Goal: Task Accomplishment & Management: Use online tool/utility

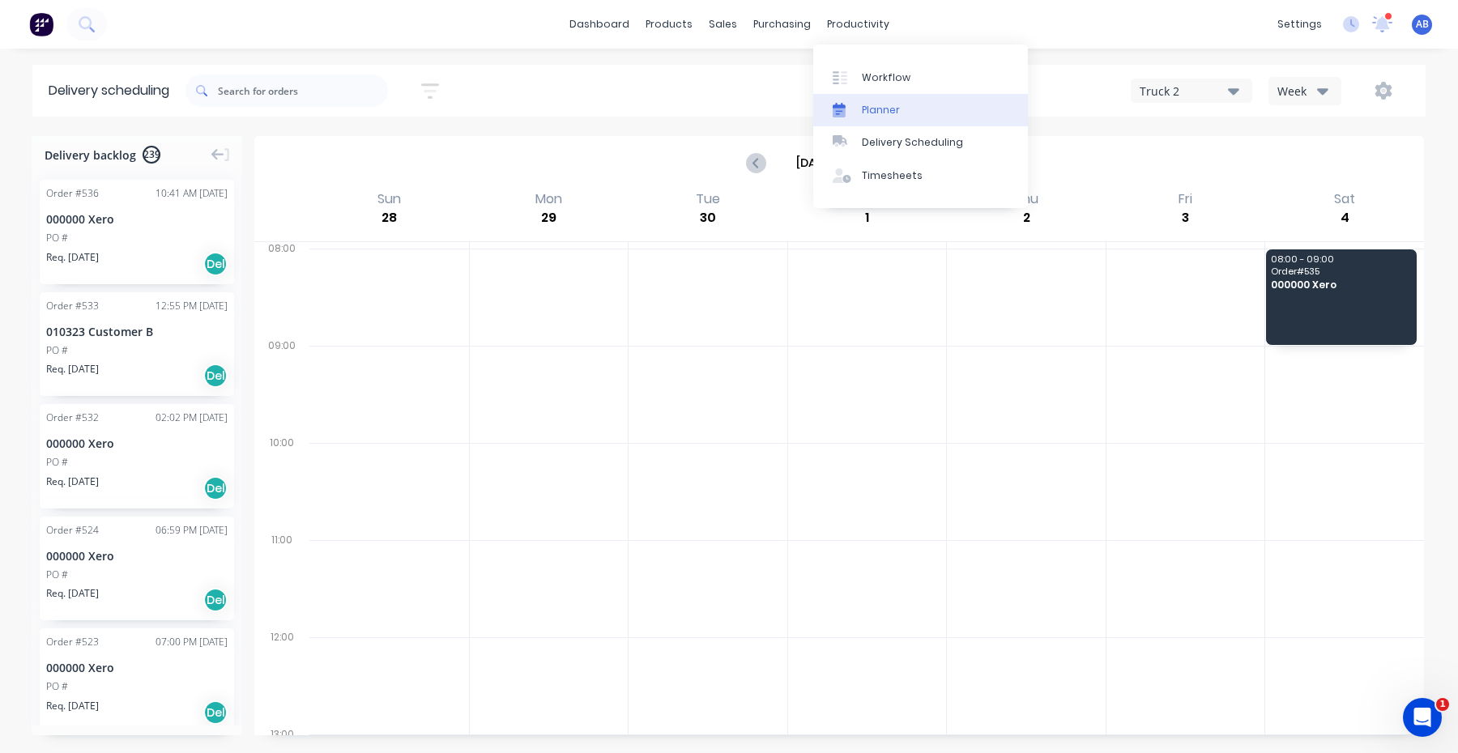
click at [876, 119] on link "Planner" at bounding box center [920, 110] width 215 height 32
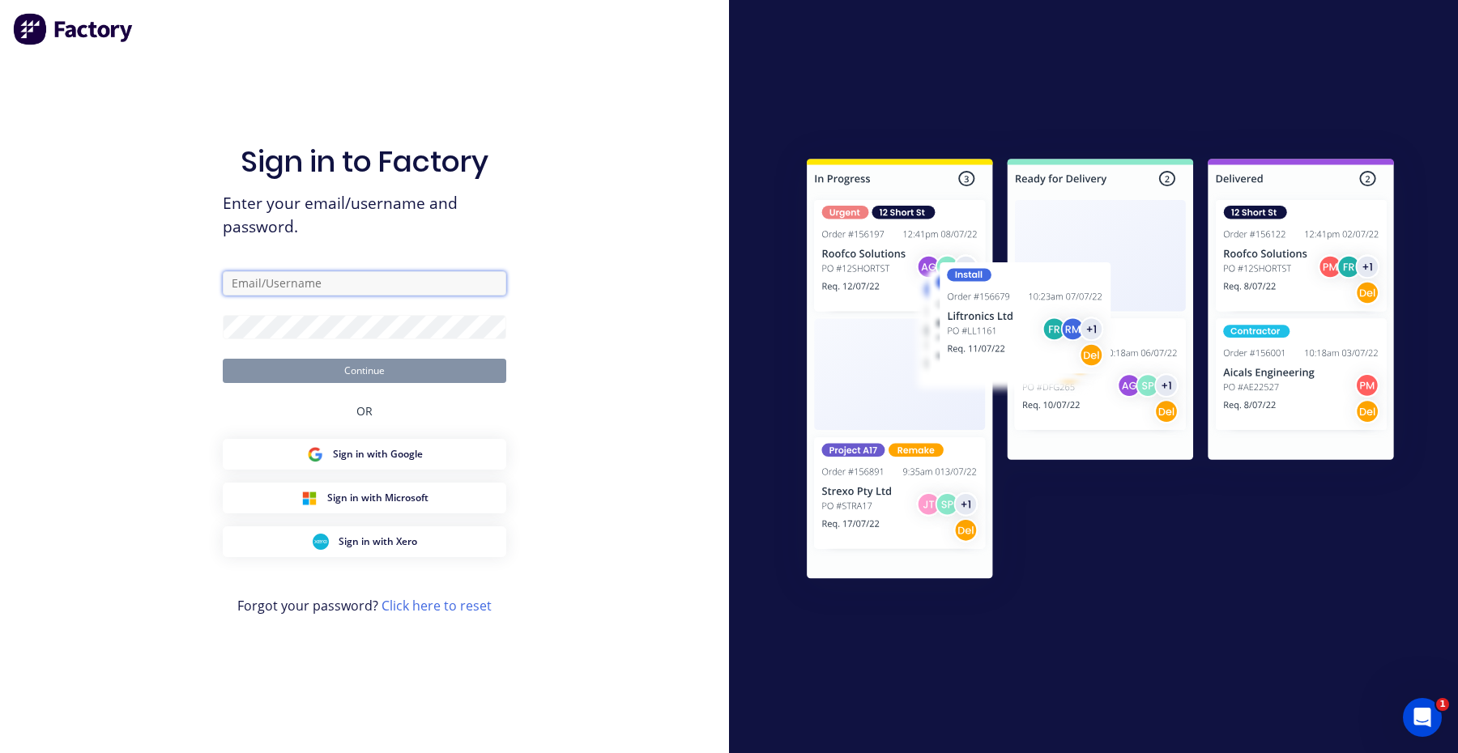
click at [419, 293] on input "text" at bounding box center [365, 283] width 284 height 24
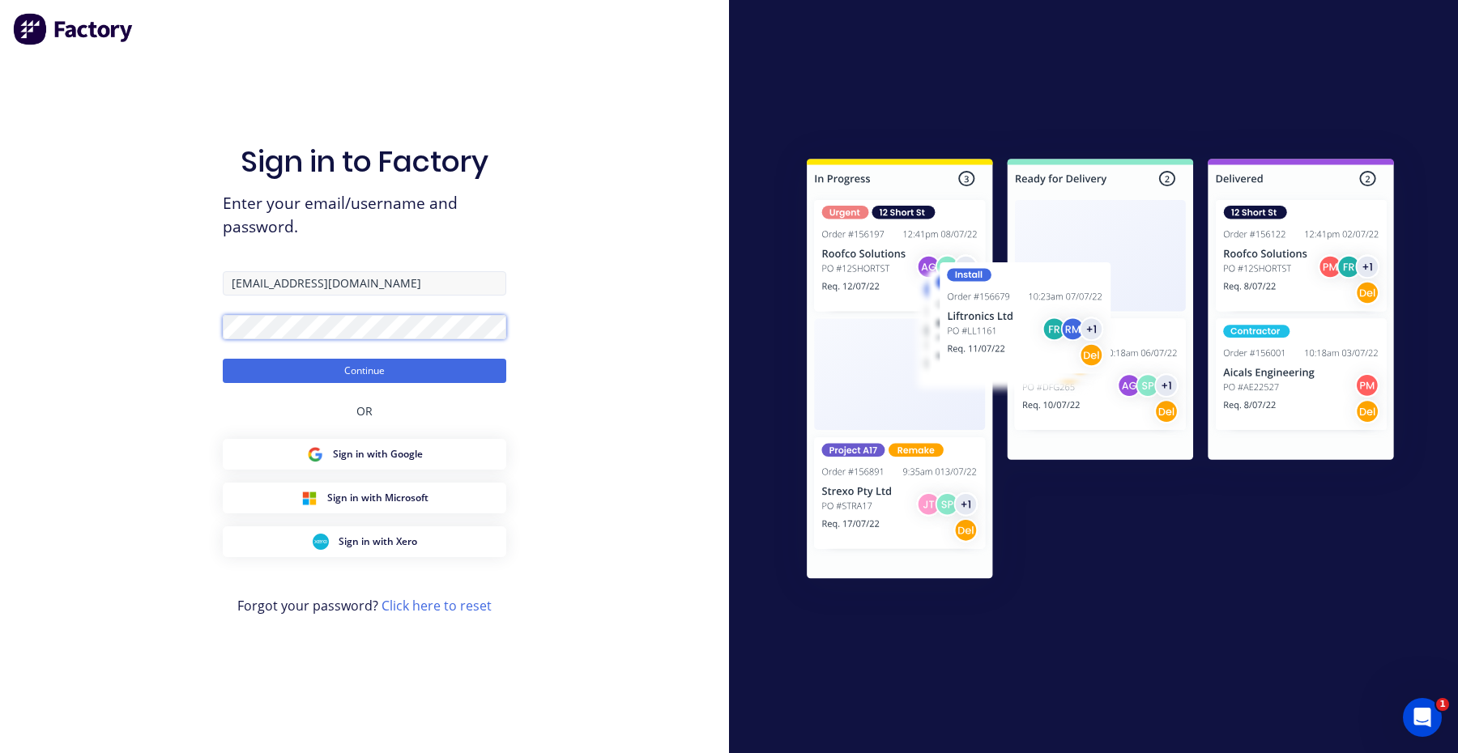
click at [223, 359] on button "Continue" at bounding box center [365, 371] width 284 height 24
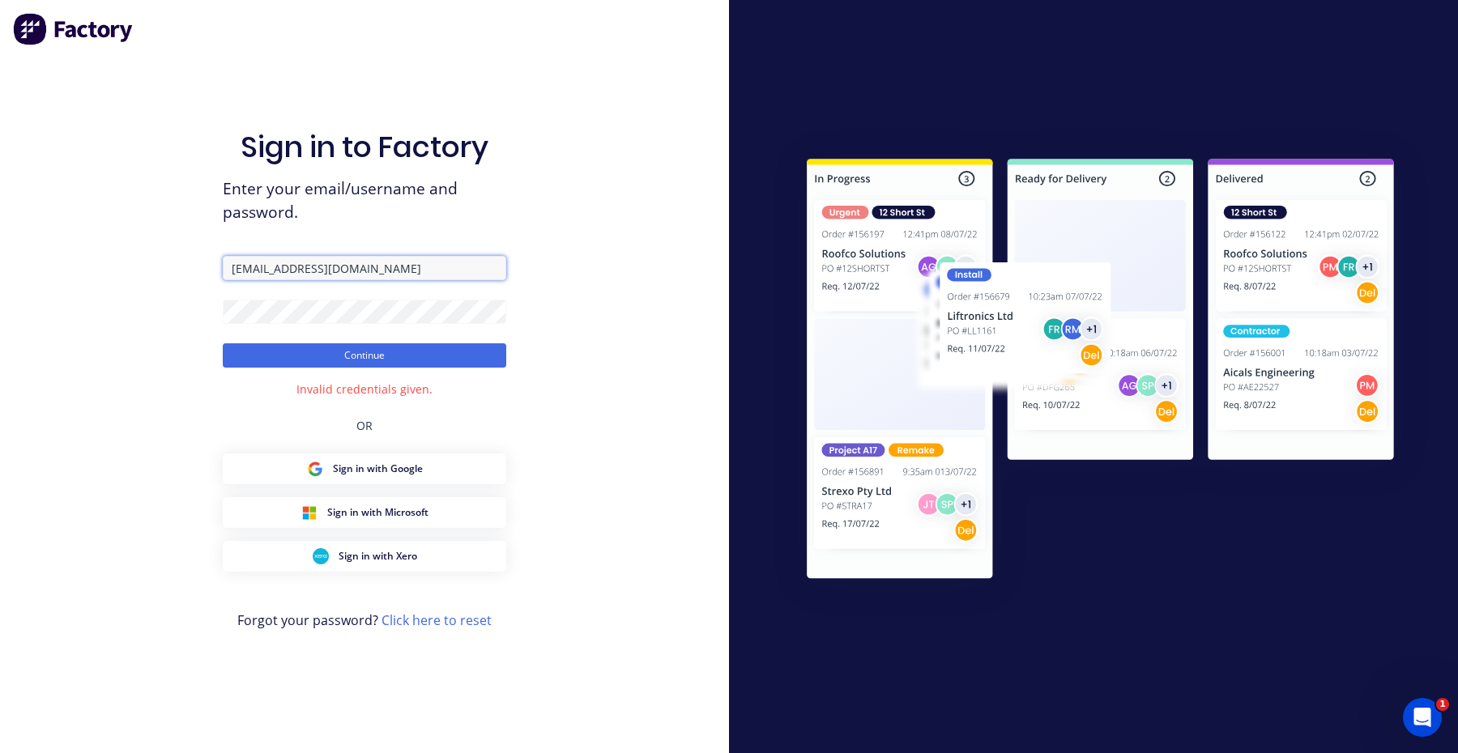
click at [288, 271] on input "[EMAIL_ADDRESS][DOMAIN_NAME]" at bounding box center [365, 268] width 284 height 24
type input "[EMAIL_ADDRESS][DOMAIN_NAME]"
click at [223, 343] on button "Continue" at bounding box center [365, 355] width 284 height 24
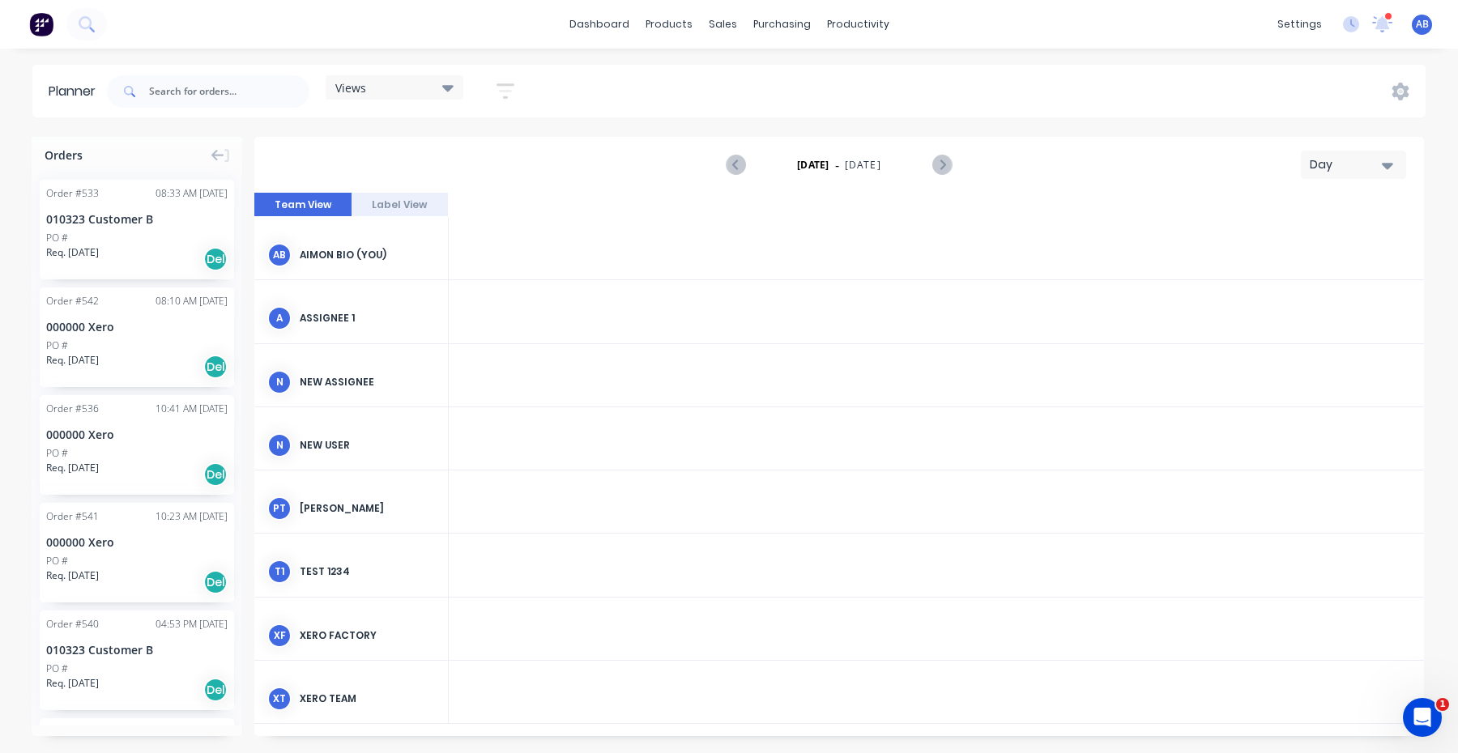
scroll to position [0, 2394]
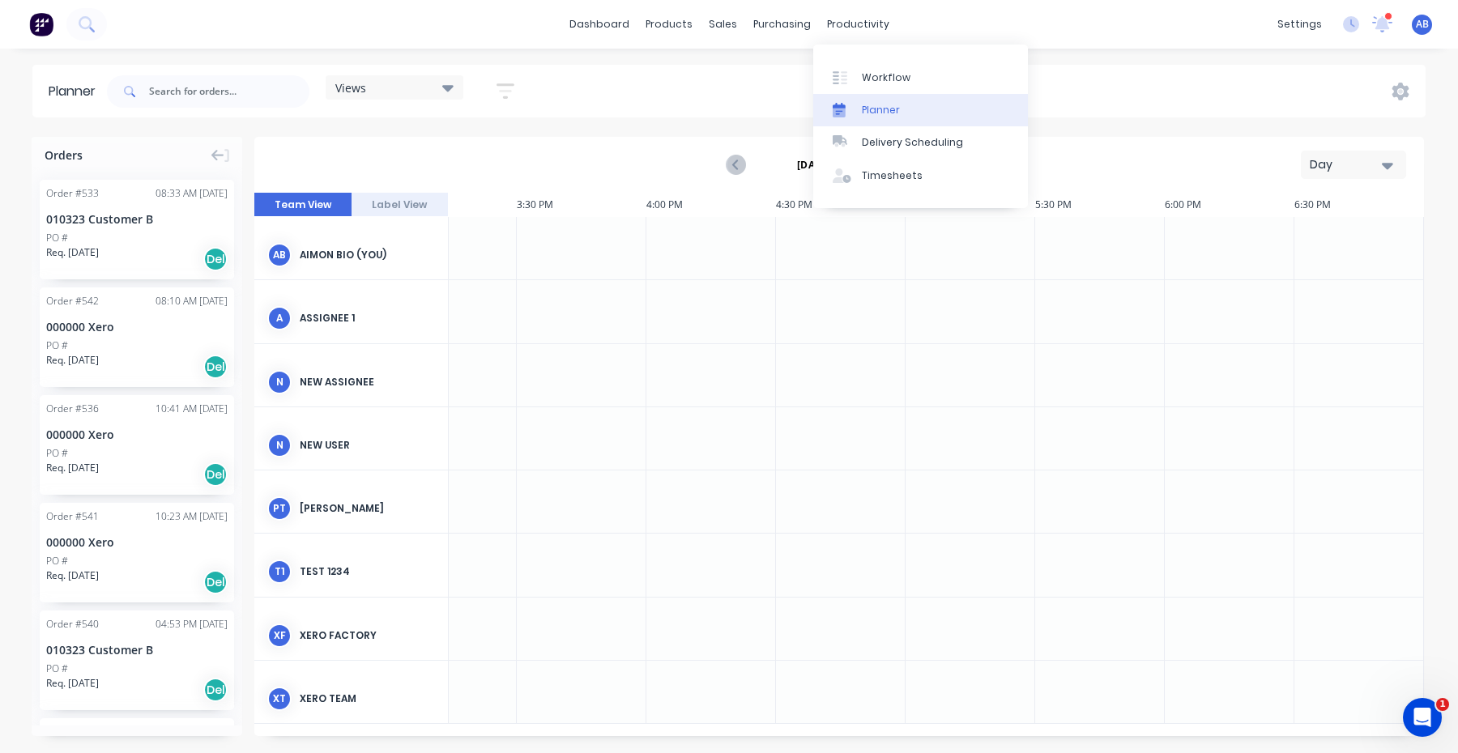
click at [874, 111] on div "Planner" at bounding box center [881, 110] width 38 height 15
click at [575, 317] on div at bounding box center [582, 311] width 130 height 62
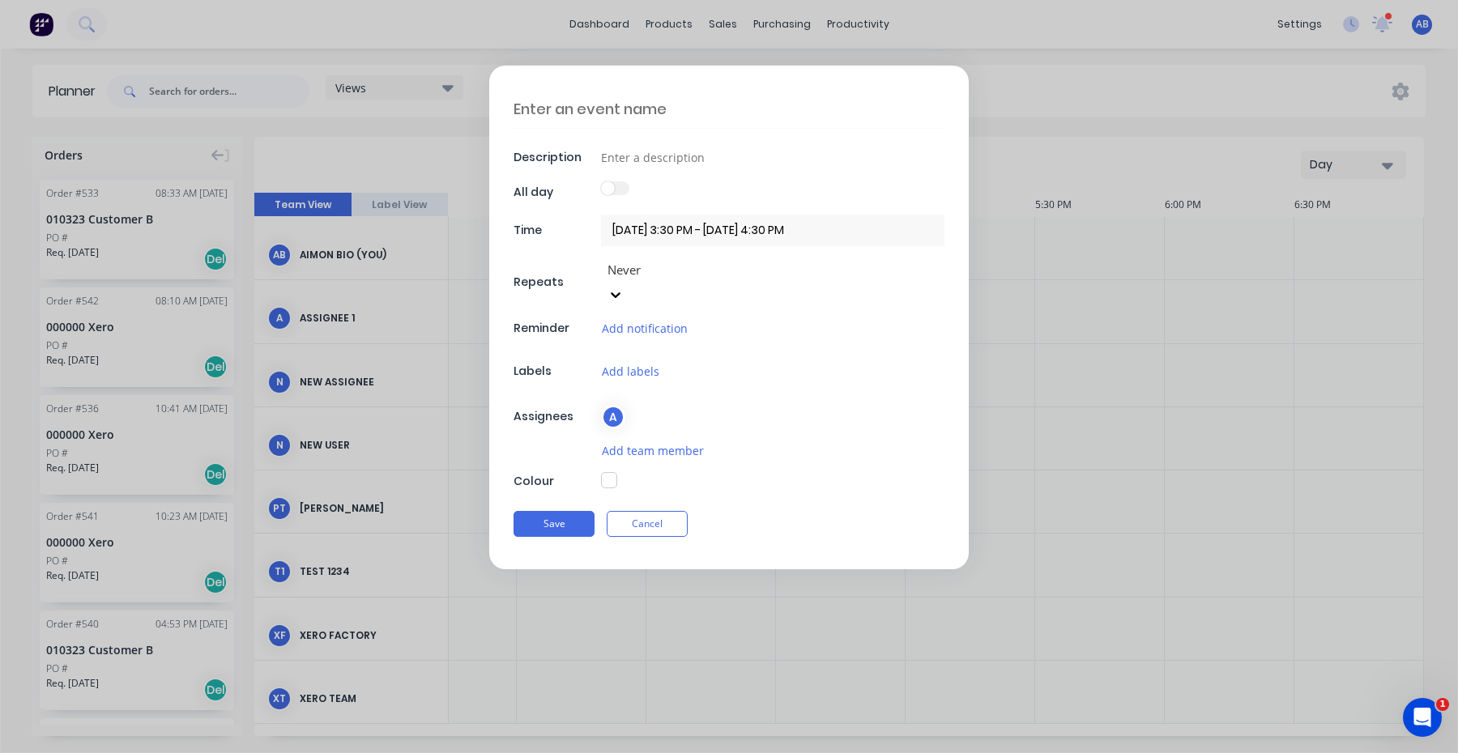
click at [676, 139] on div "Description All day Time [DATE] 3:30 PM - [DATE] 4:30 PM Repeats Never Reminder…" at bounding box center [729, 318] width 480 height 504
click at [668, 122] on textarea at bounding box center [729, 109] width 431 height 38
type textarea "Sample"
click at [691, 147] on input at bounding box center [772, 157] width 343 height 24
type input "Sample"
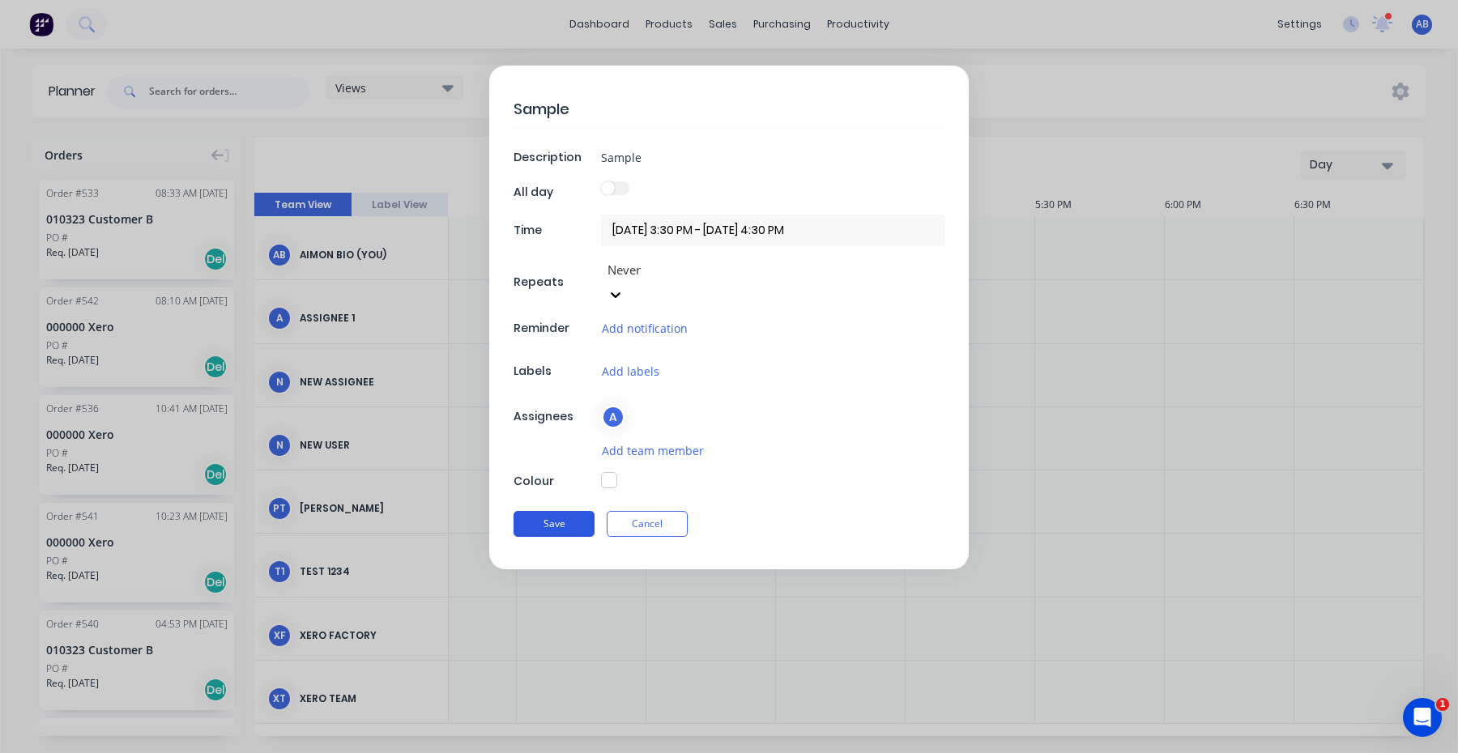
click at [574, 511] on button "Save" at bounding box center [554, 524] width 81 height 26
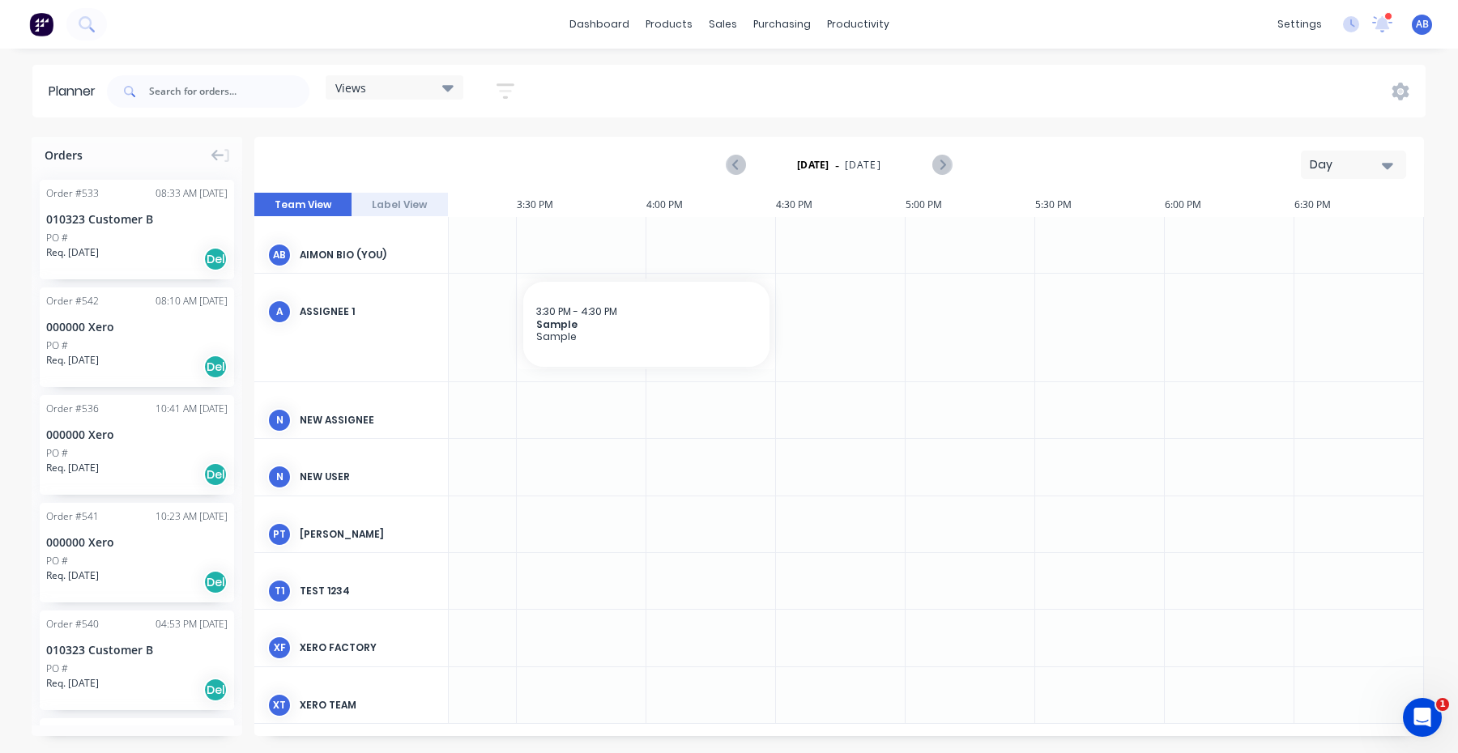
scroll to position [0, 2390]
drag, startPoint x: 131, startPoint y: 450, endPoint x: 853, endPoint y: 419, distance: 722.4
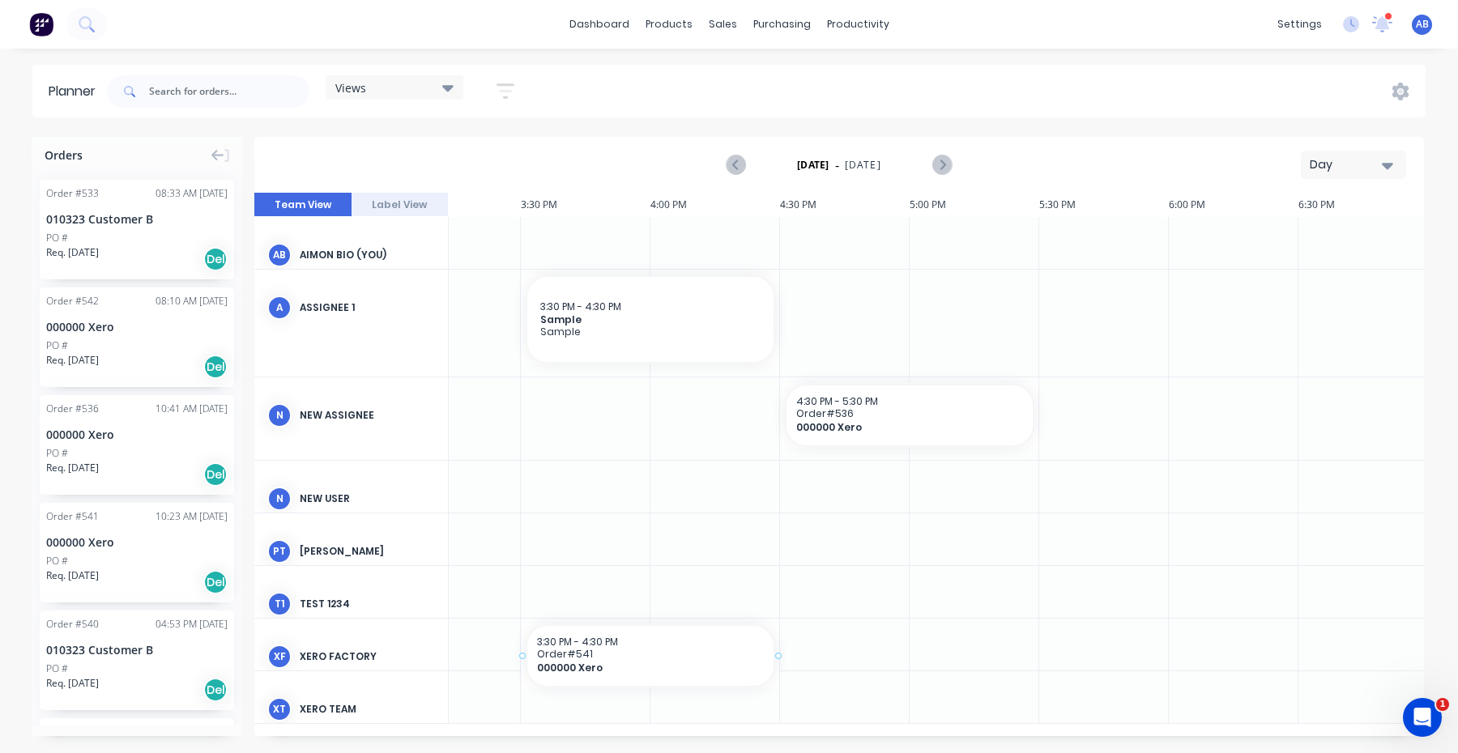
scroll to position [0, 2386]
drag, startPoint x: 138, startPoint y: 575, endPoint x: 605, endPoint y: 539, distance: 468.8
